Goal: Obtain resource: Obtain resource

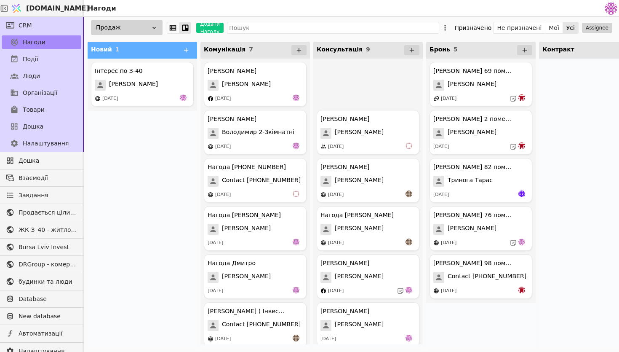
scroll to position [150, 0]
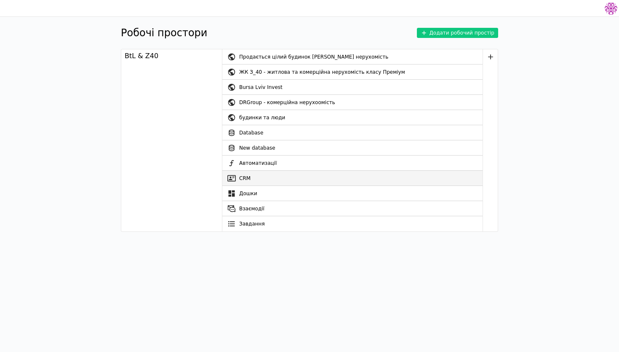
click at [252, 173] on link "CRM" at bounding box center [352, 178] width 260 height 15
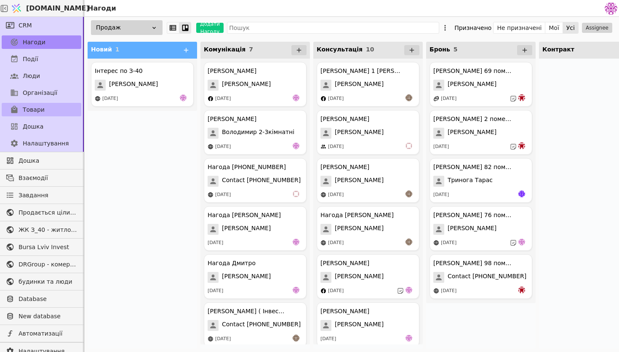
click at [46, 111] on link "Товари" at bounding box center [42, 109] width 80 height 13
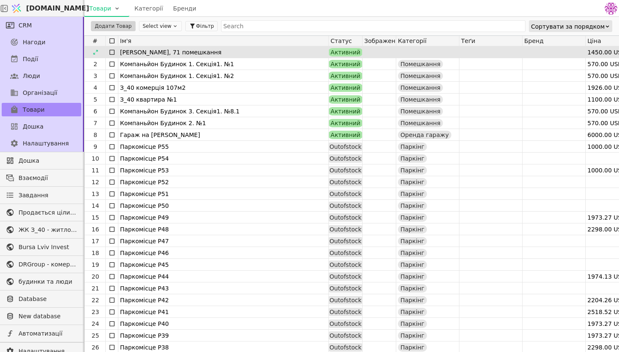
click at [241, 51] on div "[PERSON_NAME], 71 помешкання" at bounding box center [223, 52] width 207 height 12
click at [90, 50] on div at bounding box center [95, 52] width 13 height 10
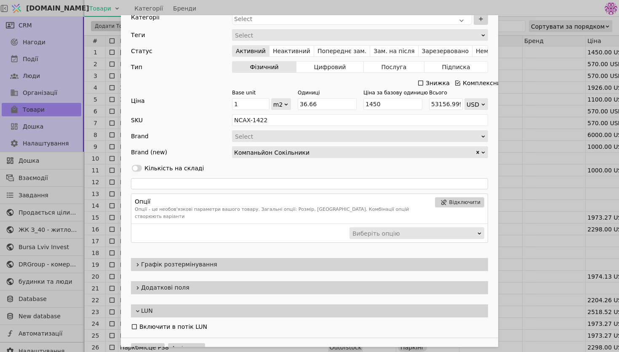
scroll to position [113, 0]
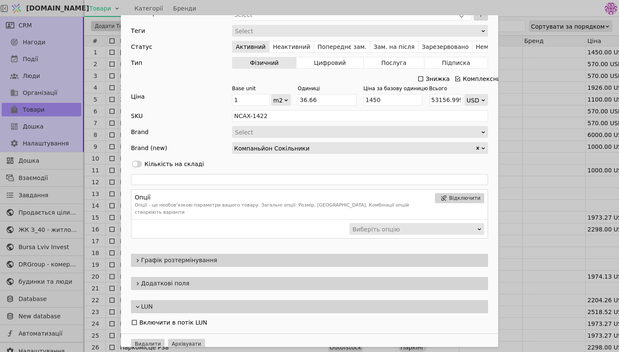
click at [171, 256] on span "Графік розтермінування" at bounding box center [313, 260] width 344 height 9
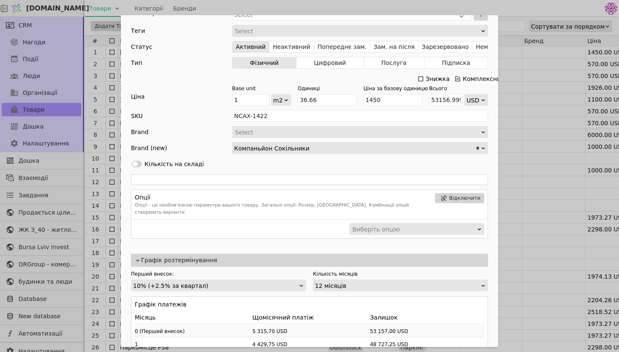
click at [378, 280] on div "12 місяців" at bounding box center [397, 286] width 165 height 12
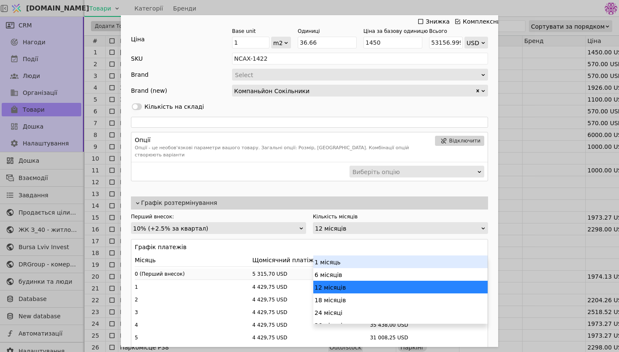
scroll to position [179, 0]
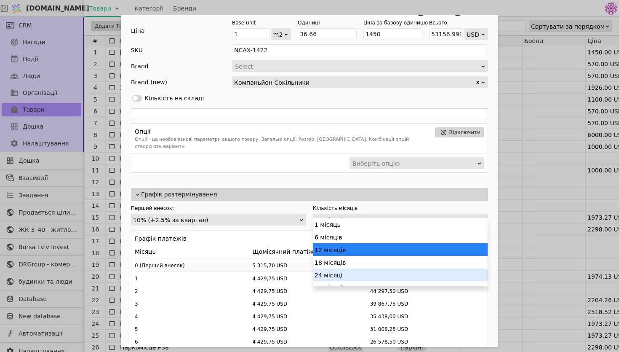
click at [350, 270] on div "24 місяці" at bounding box center [400, 274] width 174 height 13
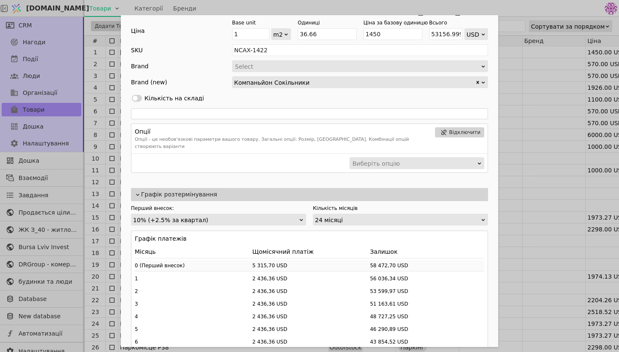
click at [259, 214] on div "10% (+2.5% за квартал)" at bounding box center [215, 220] width 165 height 12
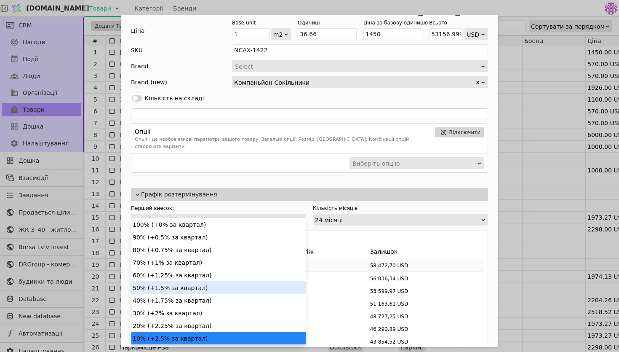
click at [206, 291] on div "50% (+1.5% за квартал)" at bounding box center [218, 287] width 174 height 13
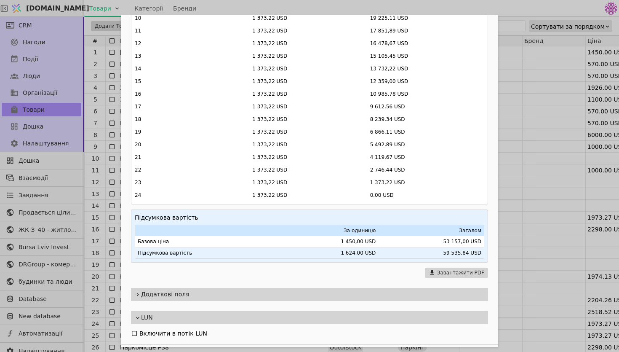
scroll to position [555, 0]
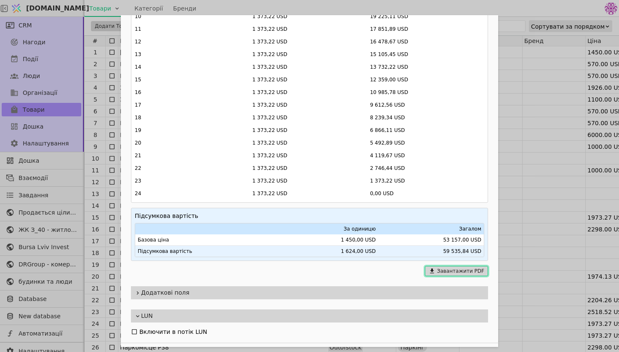
click at [446, 266] on button "Завантажити PDF" at bounding box center [456, 271] width 63 height 10
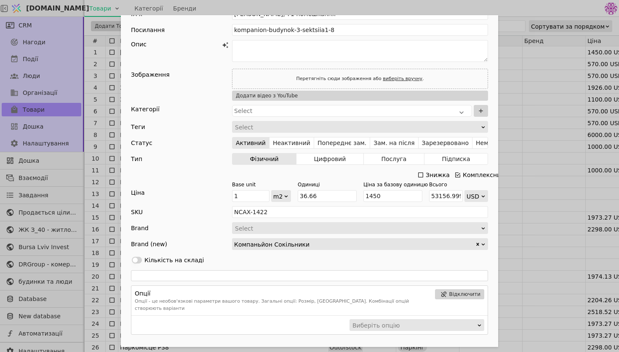
scroll to position [0, 0]
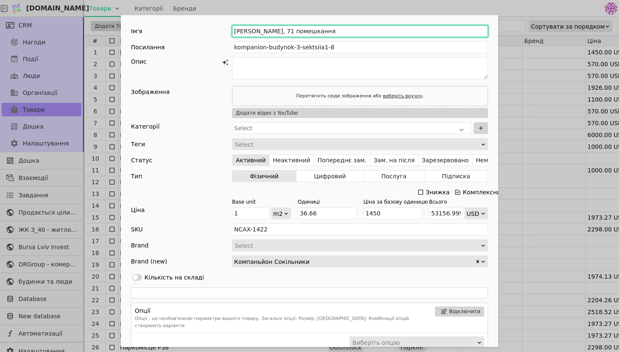
click at [275, 27] on input "[PERSON_NAME], 71 помешкання" at bounding box center [360, 31] width 256 height 12
type input "[PERSON_NAME], 3 помешкання"
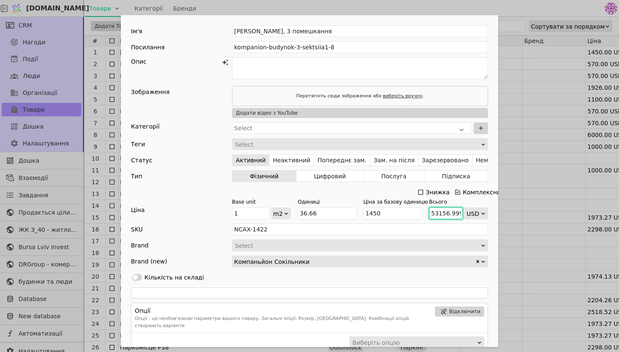
scroll to position [0, 29]
drag, startPoint x: 430, startPoint y: 213, endPoint x: 498, endPoint y: 213, distance: 67.8
click at [498, 213] on div "Ім'я [PERSON_NAME], 3 помешкання Посилання kompanion-budynok-3-sektsiia1-8 Опис…" at bounding box center [309, 188] width 377 height 347
type input "5"
type input "0.1363884342607747"
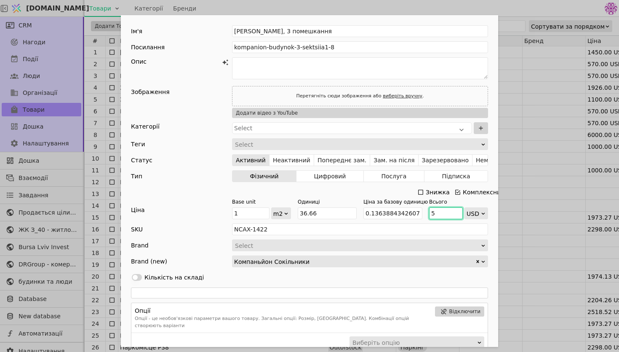
scroll to position [0, 0]
type input "59"
type input "1.6093835242771415"
type input "596"
type input "16.257501363884344"
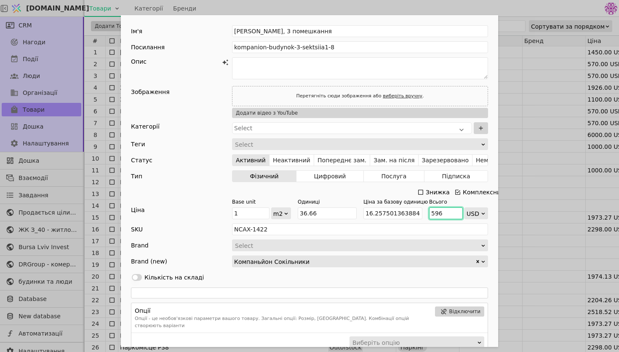
type input "5962"
type input "162.62956901254776"
type input "59626"
type input "1626.4593562465905"
type input "59626"
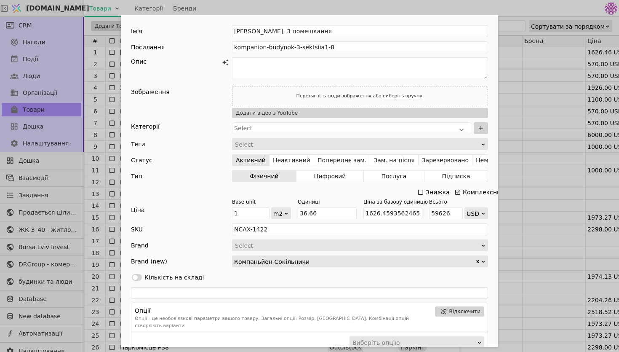
click at [382, 190] on div "Знижка Комплексний" at bounding box center [309, 192] width 357 height 12
drag, startPoint x: 345, startPoint y: 212, endPoint x: 225, endPoint y: 200, distance: 120.7
click at [225, 200] on div "Ціна Base unit 1 m2 Одиниці 36.66 Ціна за базову одиницю 1626.4593562465905 Всь…" at bounding box center [309, 208] width 357 height 21
type input "4"
type input "6505.837424986362"
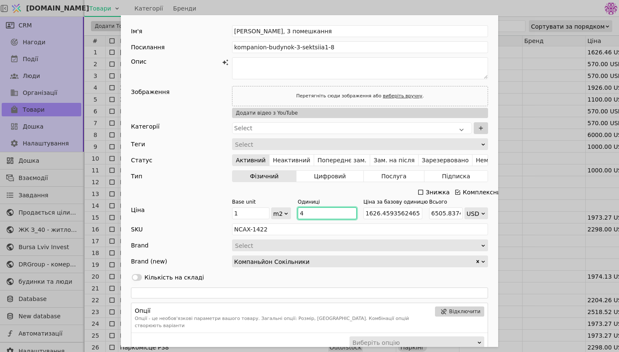
type input "41"
type input "66684.8336061102"
type input "41.9"
type input "68148.64702673214"
type input "41.99"
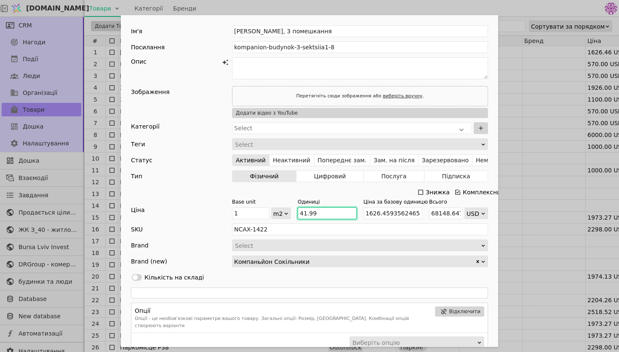
type input "68295.02836879433"
type input "41.99"
click at [355, 235] on div "Ім'я [PERSON_NAME], 3 помешкання Посилання kompanion-budynok-3-sektsiia1-8 Опис…" at bounding box center [309, 188] width 377 height 347
drag, startPoint x: 367, startPoint y: 214, endPoint x: 446, endPoint y: 216, distance: 78.8
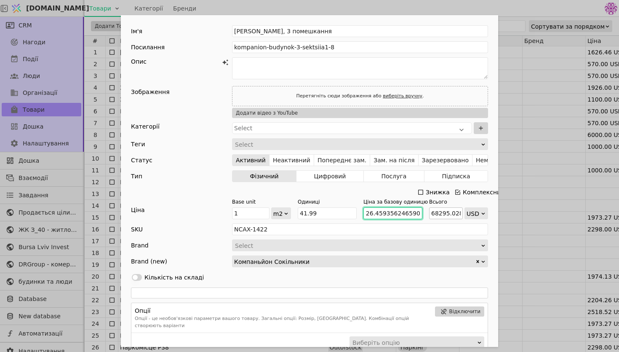
click at [446, 216] on div "Base unit 1 m2 Одиниці 41.99 Ціна за базову одиницю 1626.4593562465905 Всього 6…" at bounding box center [360, 208] width 256 height 21
type input "1"
type input "41.99"
type input "14"
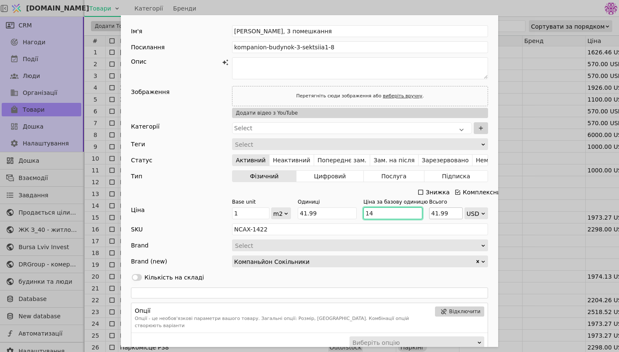
type input "587.86"
type input "142"
type input "5962.58"
type input "1420"
type input "59625.8"
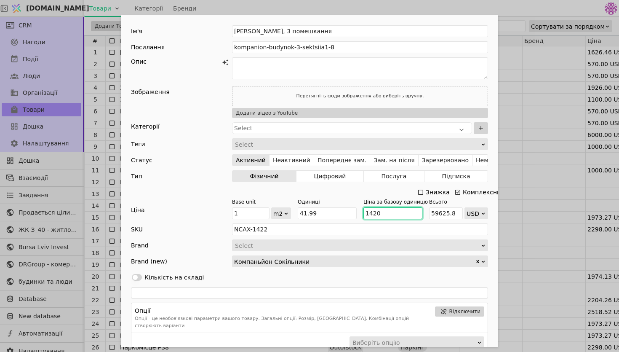
type input "1420"
click at [381, 197] on div "Знижка Комплексний" at bounding box center [309, 192] width 357 height 12
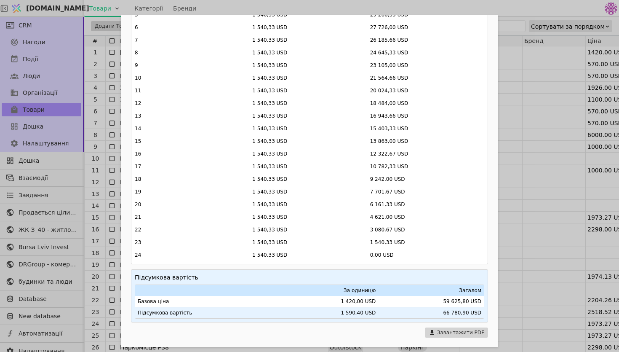
scroll to position [564, 0]
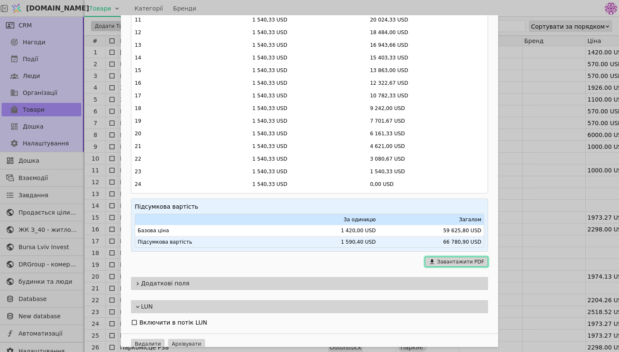
click at [440, 256] on button "Завантажити PDF" at bounding box center [456, 261] width 63 height 10
click at [527, 136] on div "Ім'я [PERSON_NAME], 3 помешкання Посилання kompanion-budynok-3-sektsiia1-8 Опис…" at bounding box center [309, 176] width 619 height 352
